Goal: Information Seeking & Learning: Check status

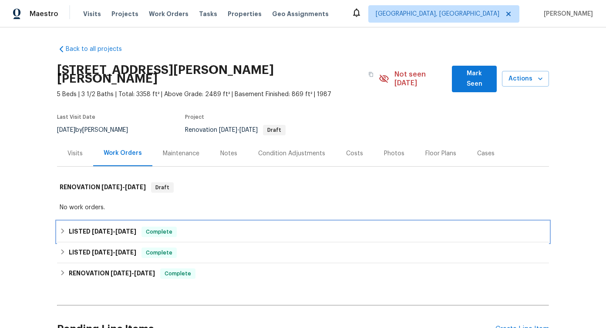
click at [62, 229] on icon at bounding box center [62, 231] width 3 height 5
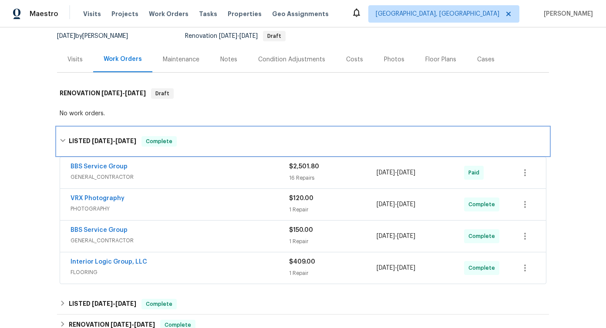
scroll to position [95, 0]
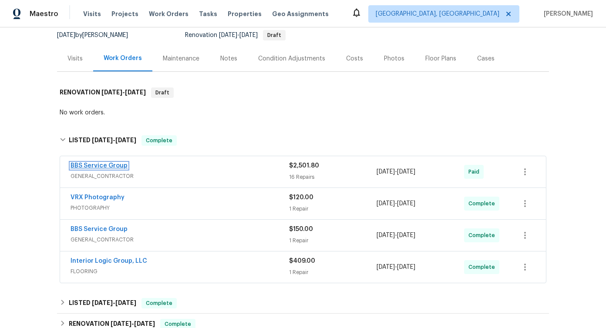
click at [100, 163] on link "BBS Service Group" at bounding box center [99, 166] width 57 height 6
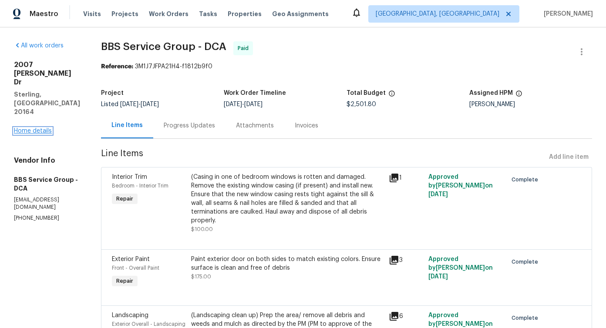
click at [35, 128] on link "Home details" at bounding box center [33, 131] width 38 height 6
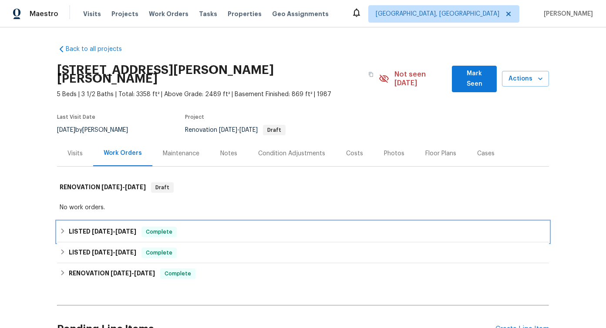
click at [64, 228] on icon at bounding box center [63, 231] width 6 height 6
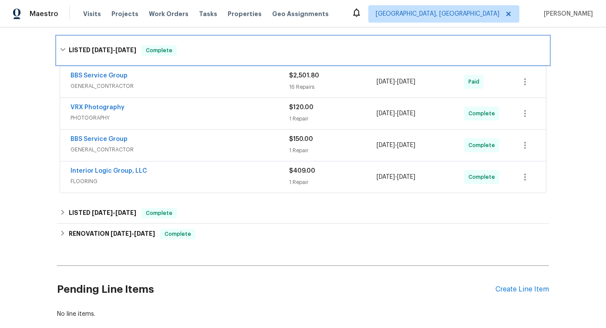
scroll to position [191, 0]
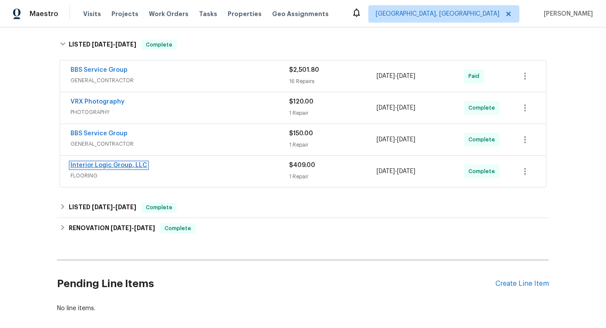
click at [104, 162] on link "Interior Logic Group, LLC" at bounding box center [109, 165] width 77 height 6
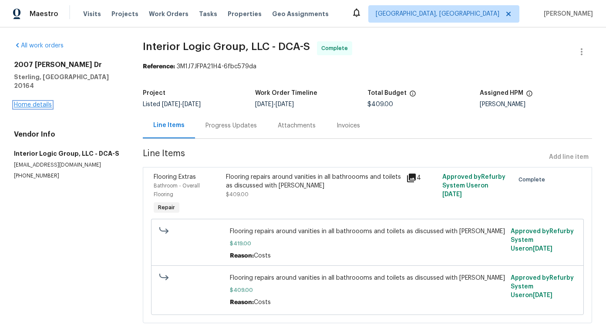
click at [24, 102] on link "Home details" at bounding box center [33, 105] width 38 height 6
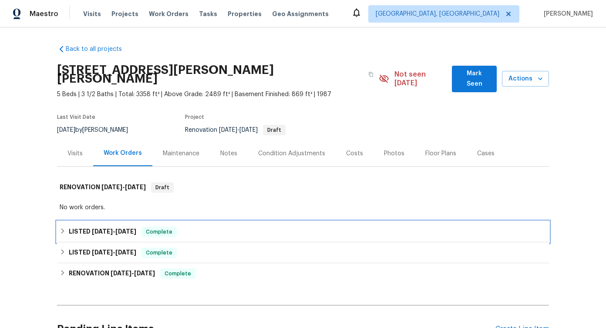
click at [57, 223] on div "LISTED [DATE] - [DATE] Complete" at bounding box center [303, 232] width 492 height 21
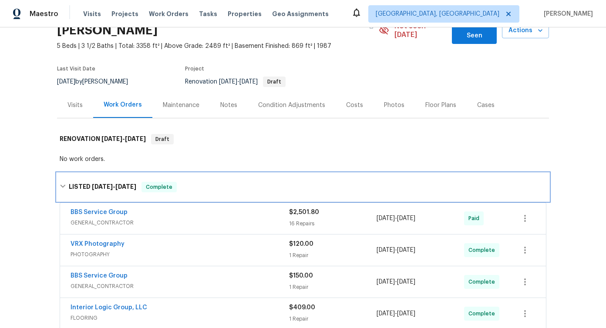
scroll to position [112, 0]
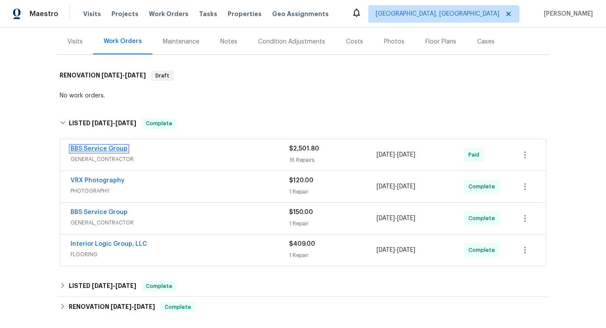
click at [102, 146] on link "BBS Service Group" at bounding box center [99, 149] width 57 height 6
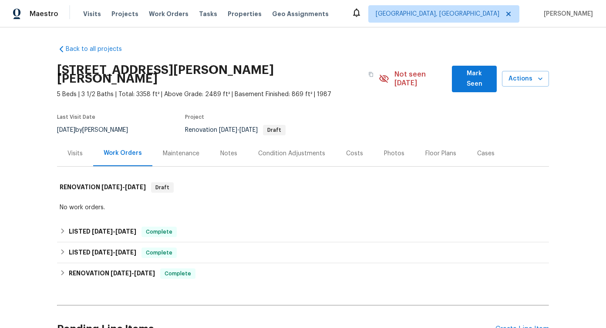
scroll to position [81, 0]
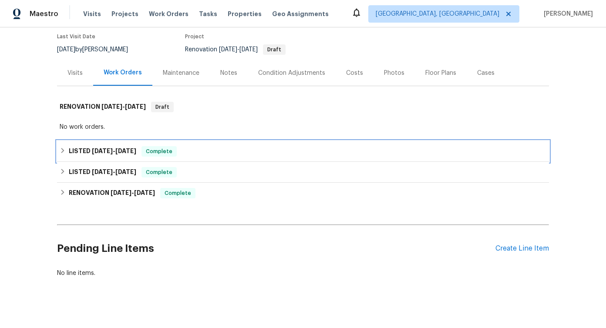
click at [61, 148] on icon at bounding box center [63, 151] width 6 height 6
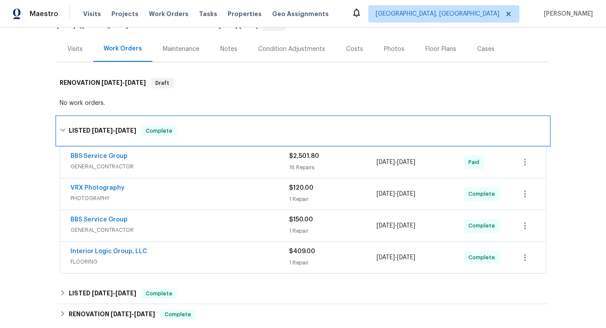
scroll to position [108, 0]
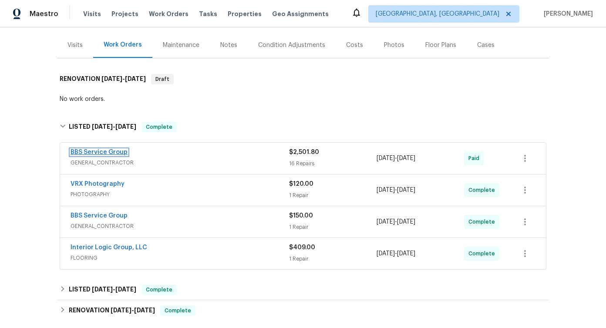
click at [111, 149] on link "BBS Service Group" at bounding box center [99, 152] width 57 height 6
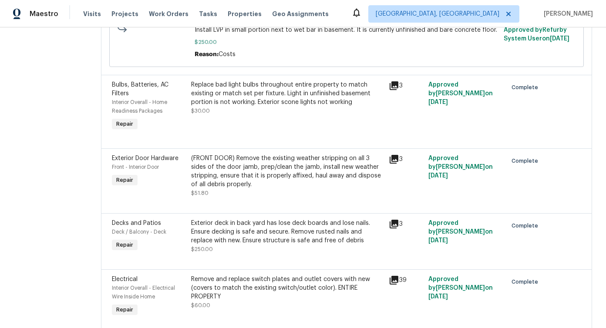
scroll to position [800, 0]
